Goal: Check status: Check status

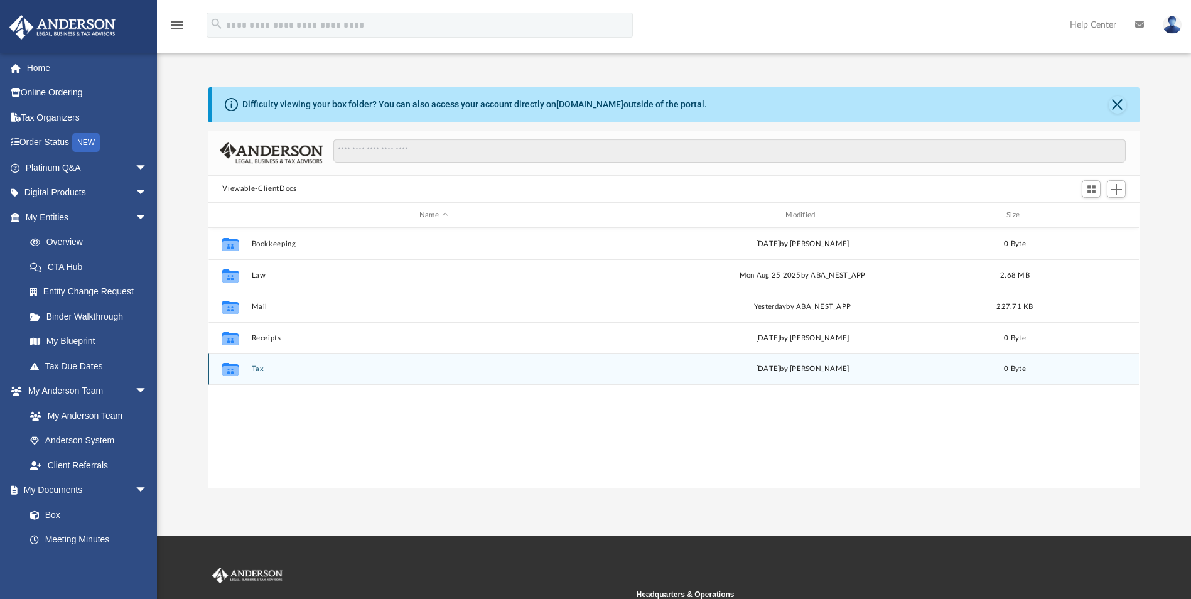
scroll to position [276, 921]
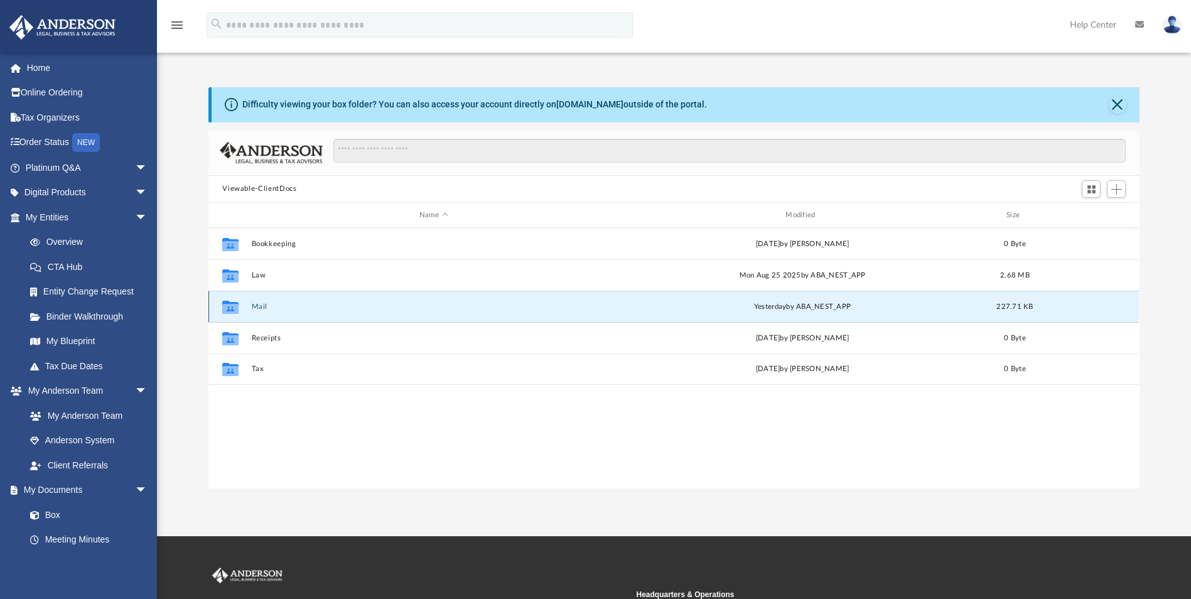
click at [261, 307] on button "Mail" at bounding box center [433, 306] width 363 height 8
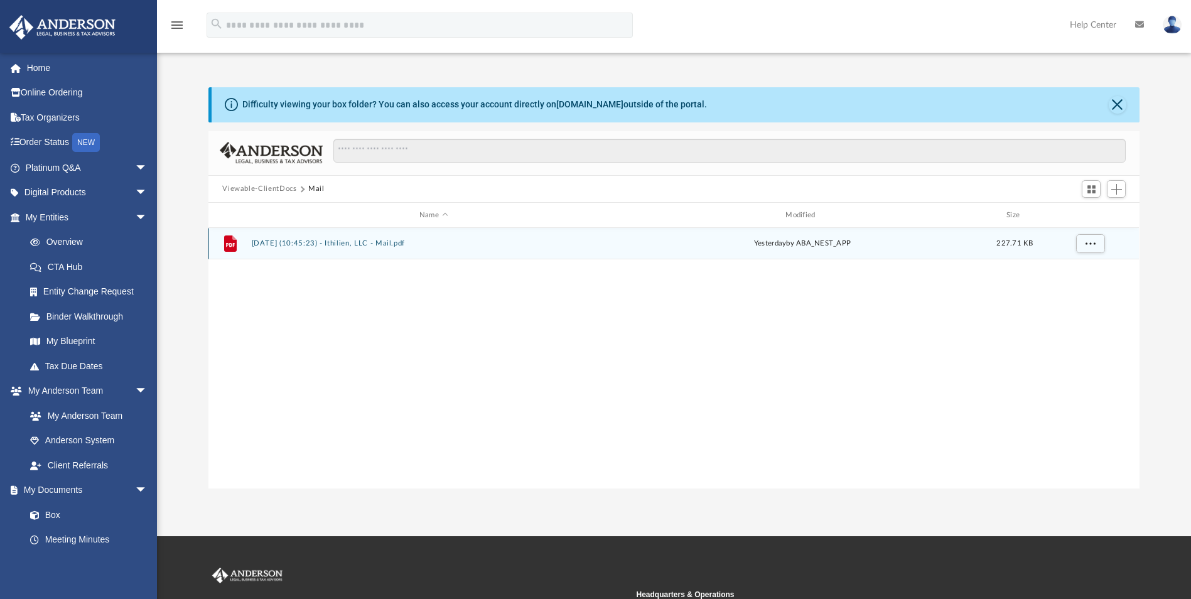
click at [282, 240] on button "[DATE] (10:45:23) - Ithilien, LLC - Mail.pdf" at bounding box center [433, 244] width 363 height 8
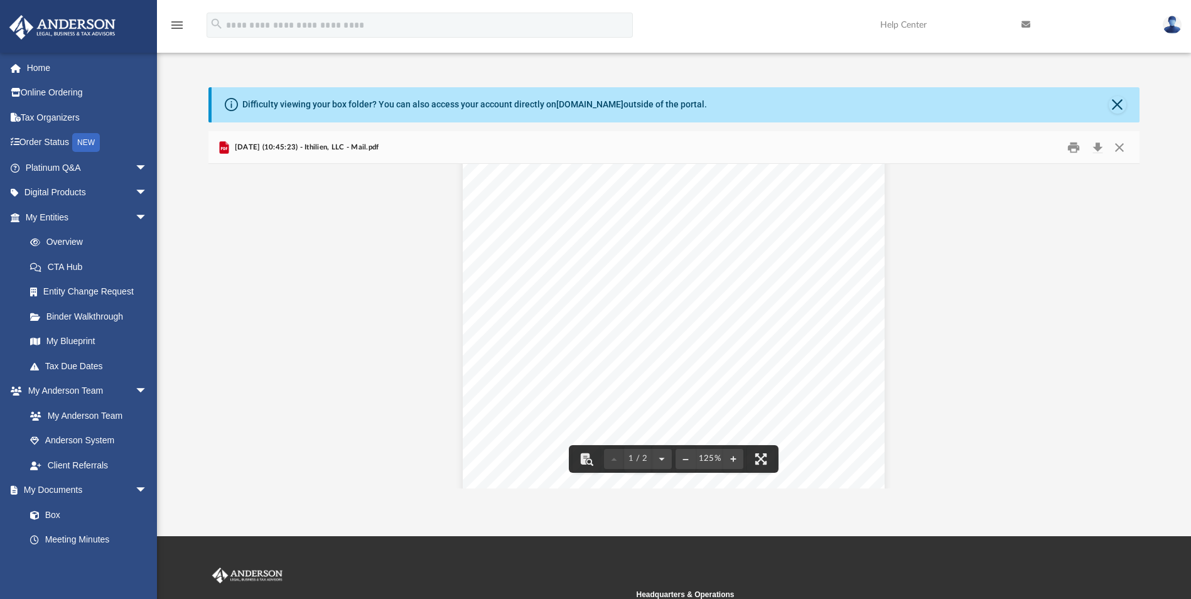
scroll to position [0, 0]
click at [1122, 103] on button "Close" at bounding box center [1117, 105] width 18 height 18
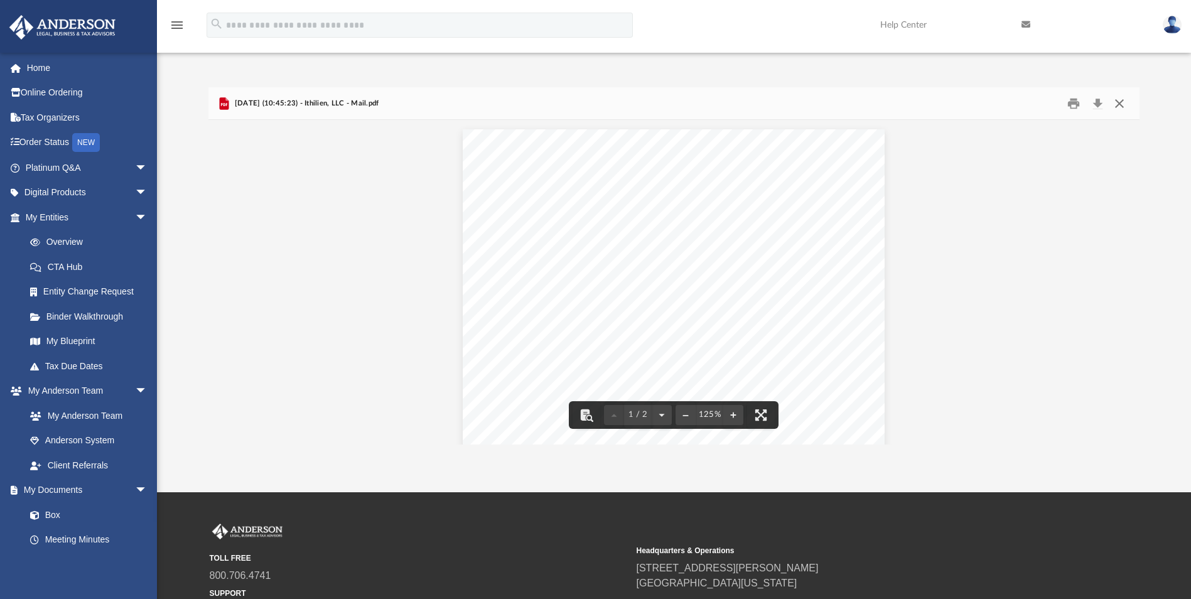
click at [1116, 98] on button "Close" at bounding box center [1119, 103] width 23 height 19
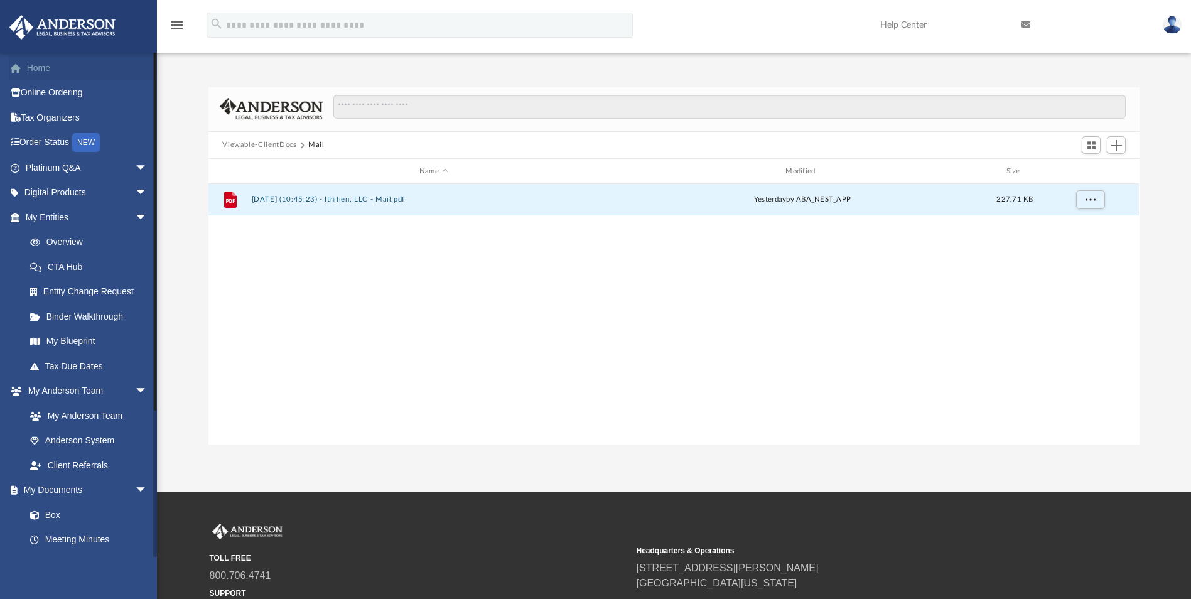
click at [43, 72] on link "Home" at bounding box center [88, 67] width 158 height 25
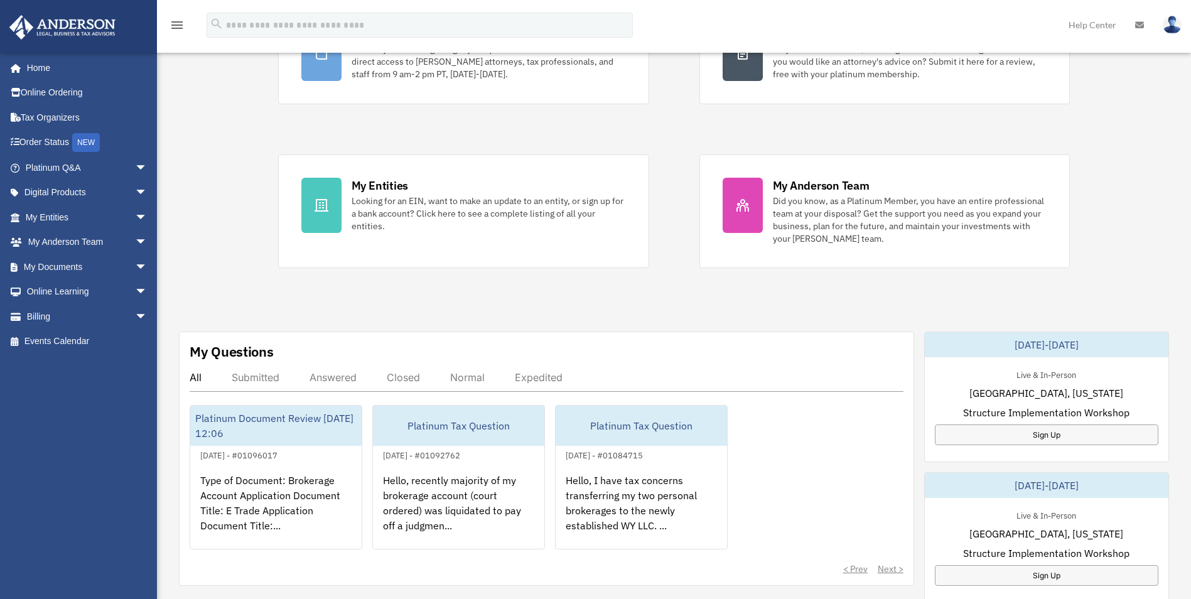
scroll to position [188, 0]
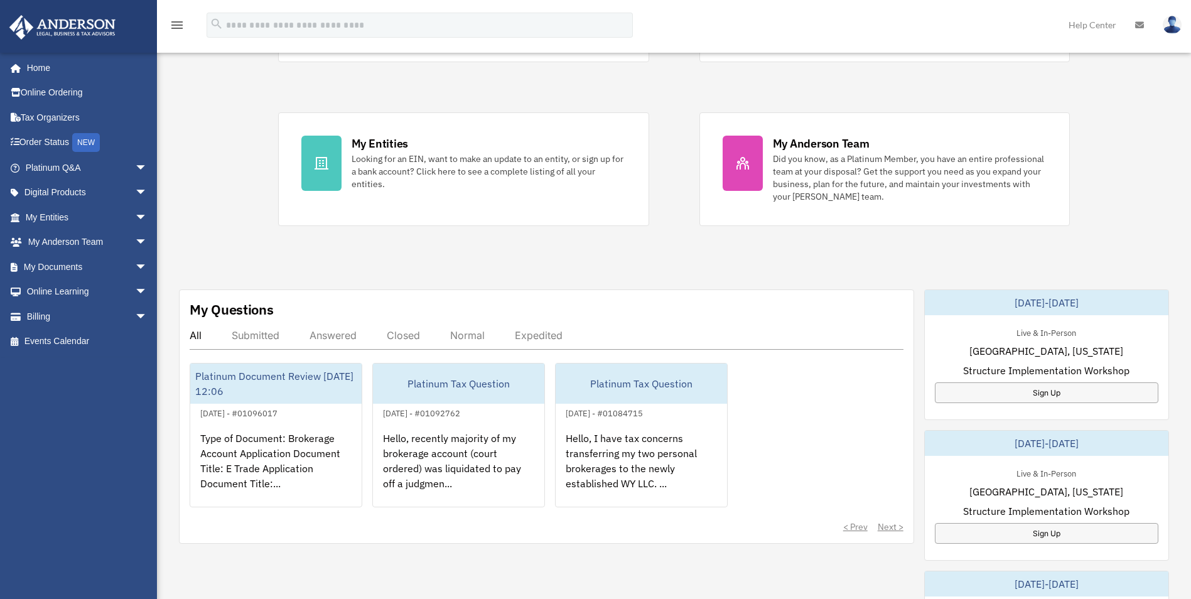
click at [343, 333] on div "Answered" at bounding box center [332, 335] width 47 height 13
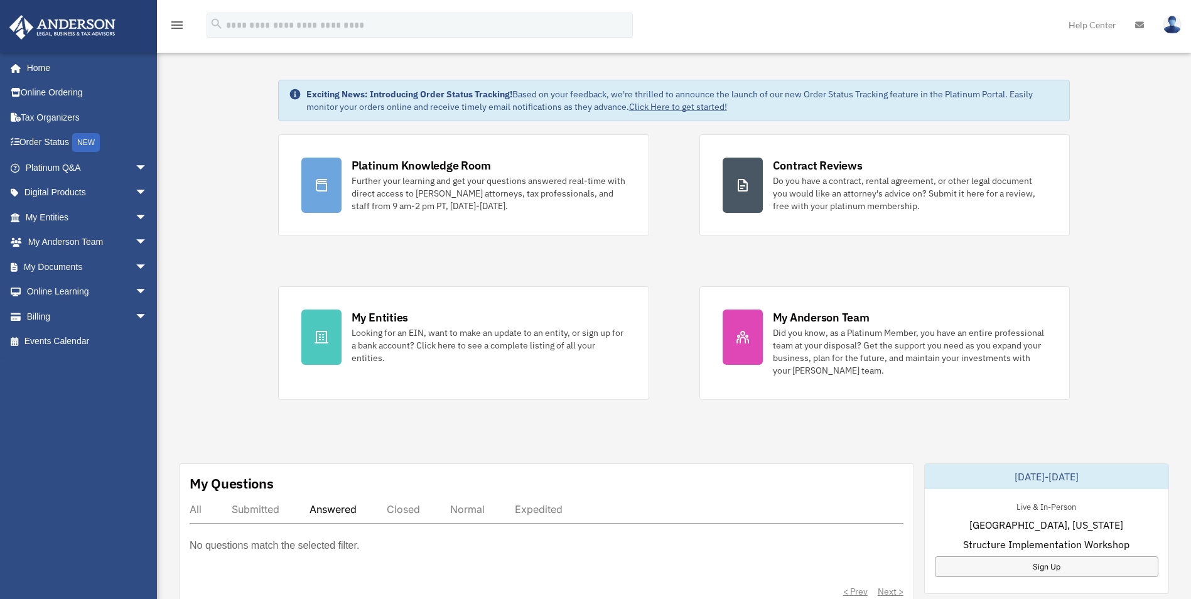
scroll to position [0, 0]
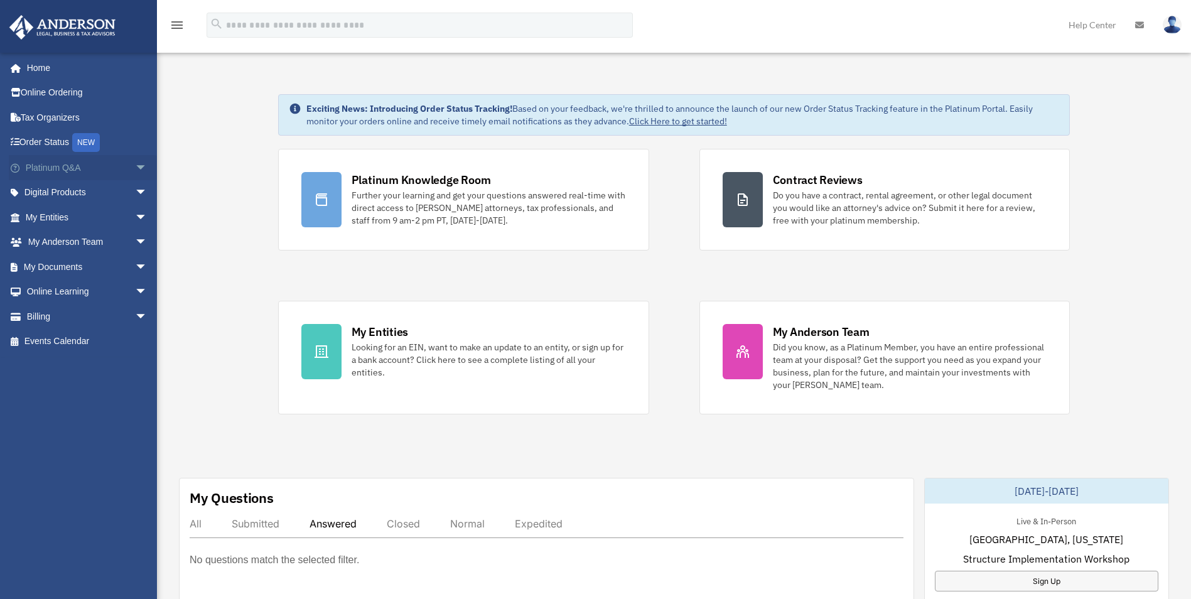
click at [135, 166] on span "arrow_drop_down" at bounding box center [147, 168] width 25 height 26
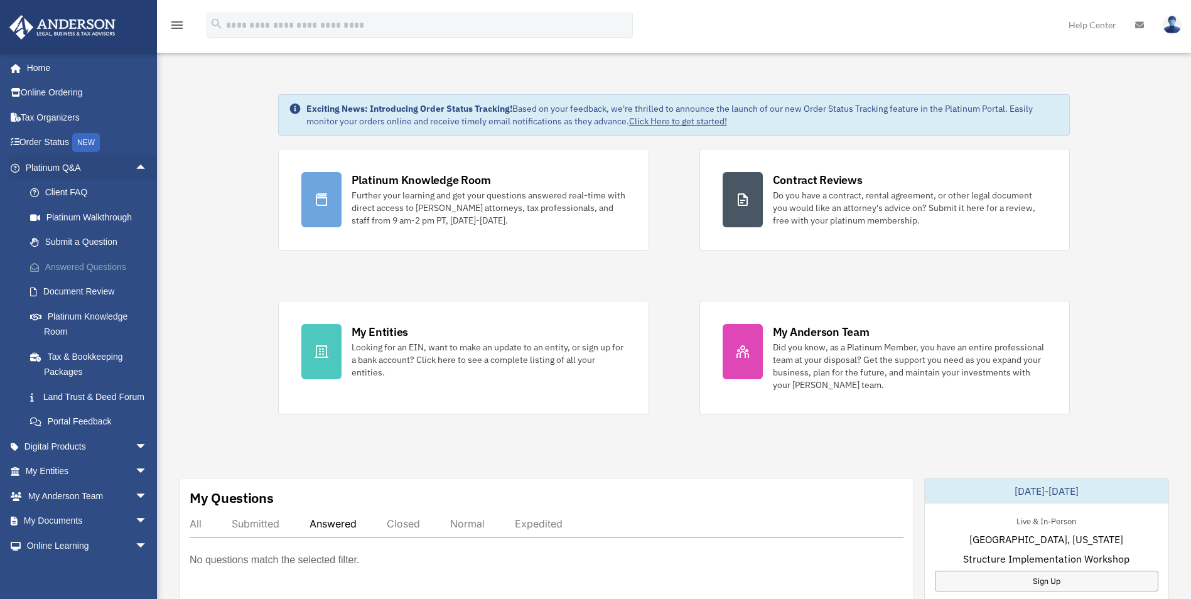
click at [100, 265] on link "Answered Questions" at bounding box center [92, 266] width 149 height 25
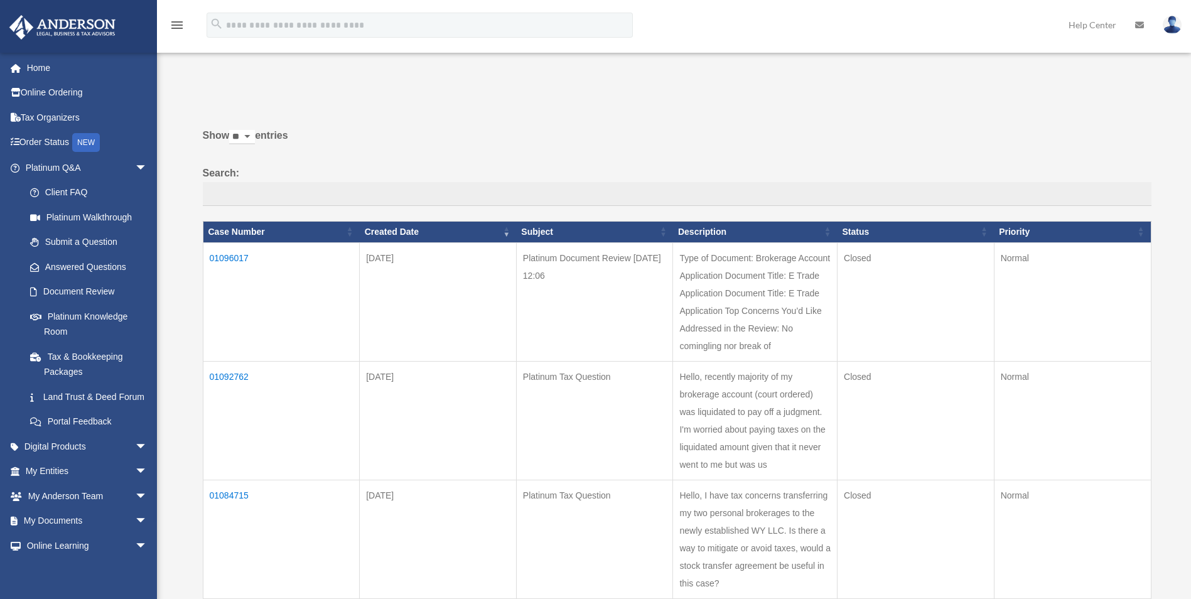
click at [226, 256] on td "01096017" at bounding box center [281, 301] width 157 height 119
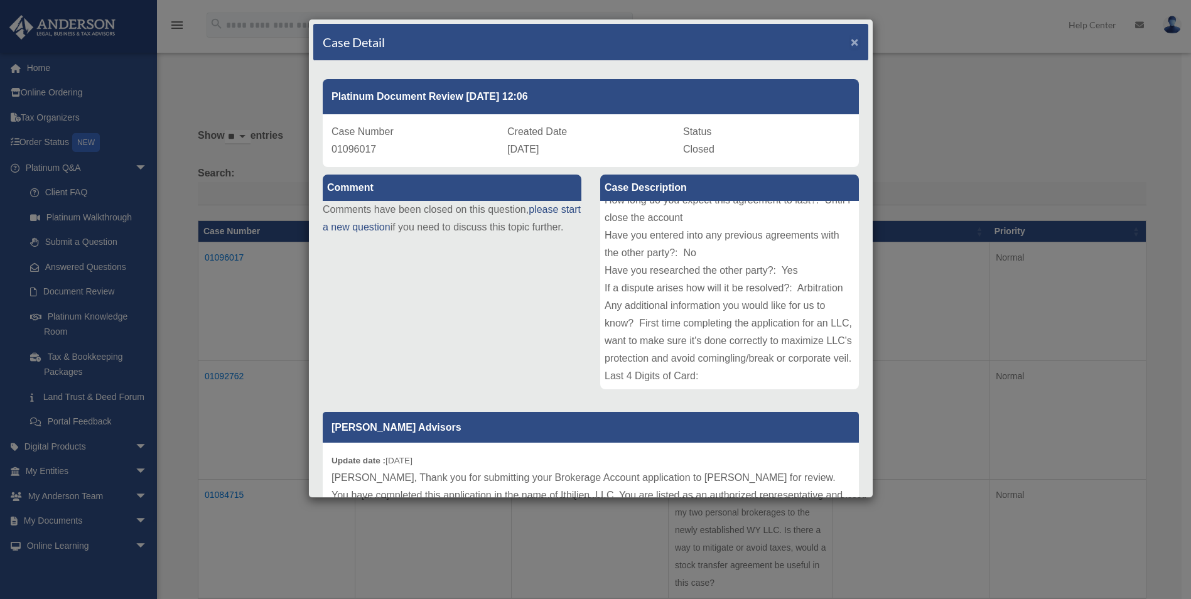
click at [850, 45] on span "×" at bounding box center [854, 42] width 8 height 14
